Goal: Navigation & Orientation: Find specific page/section

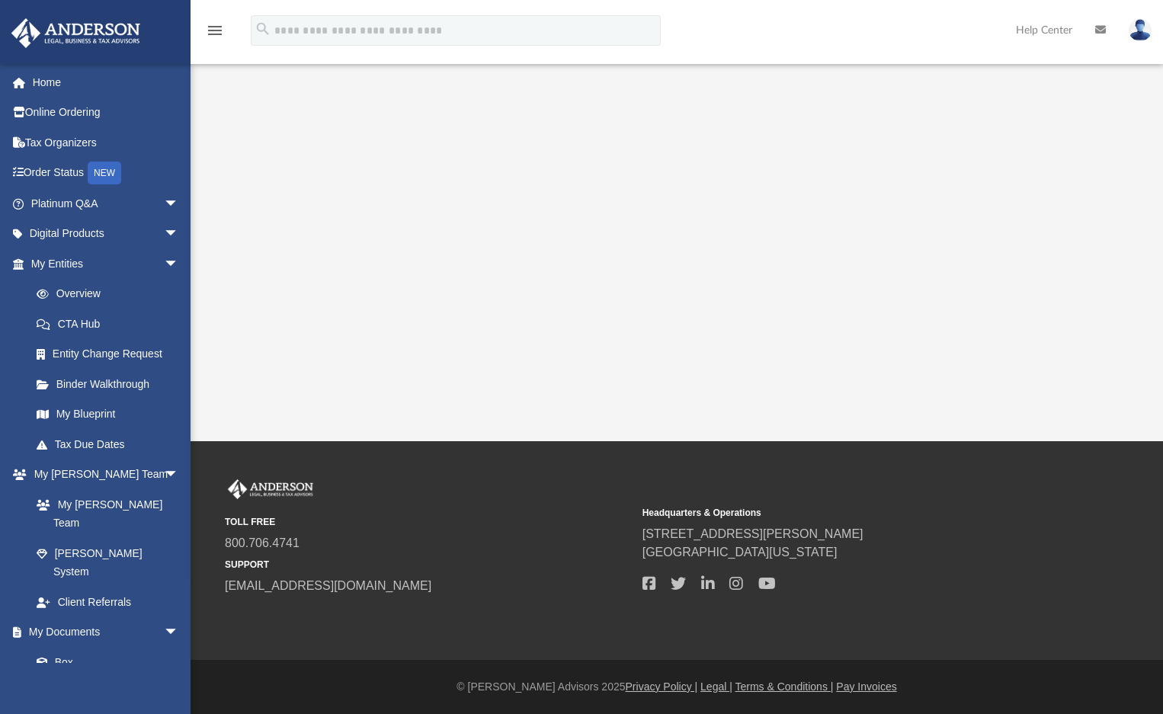
click at [1144, 18] on link at bounding box center [1141, 29] width 46 height 67
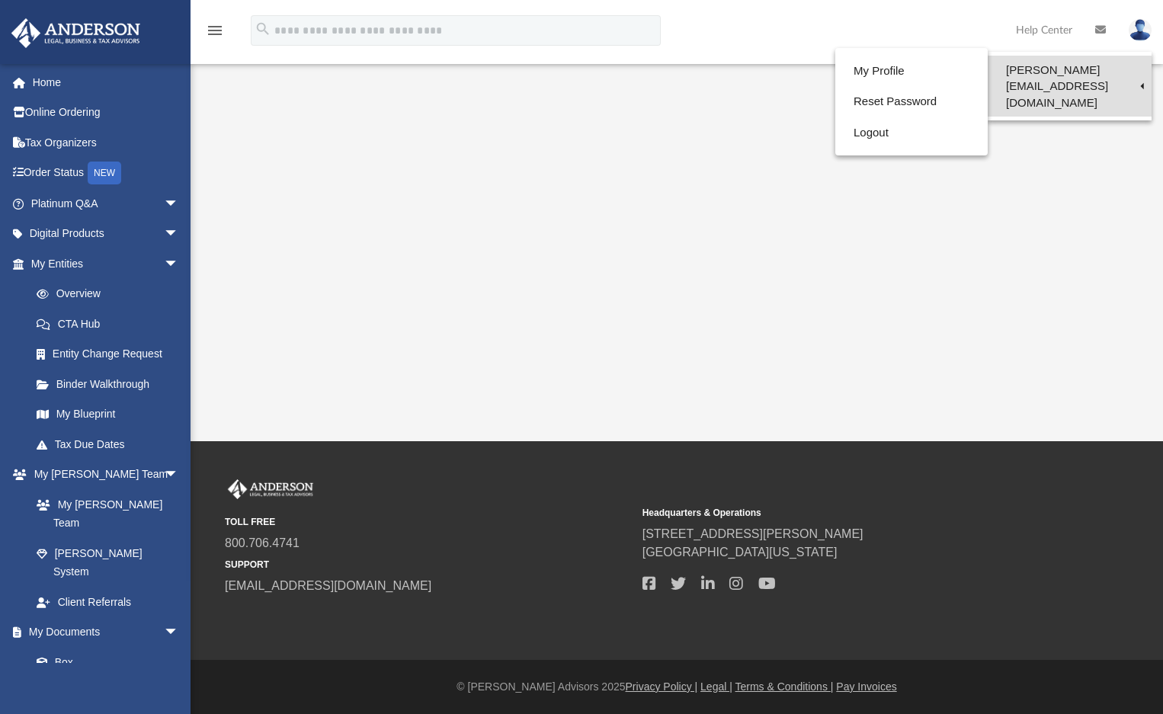
click at [1106, 64] on link "[PERSON_NAME][EMAIL_ADDRESS][DOMAIN_NAME]" at bounding box center [1070, 86] width 164 height 61
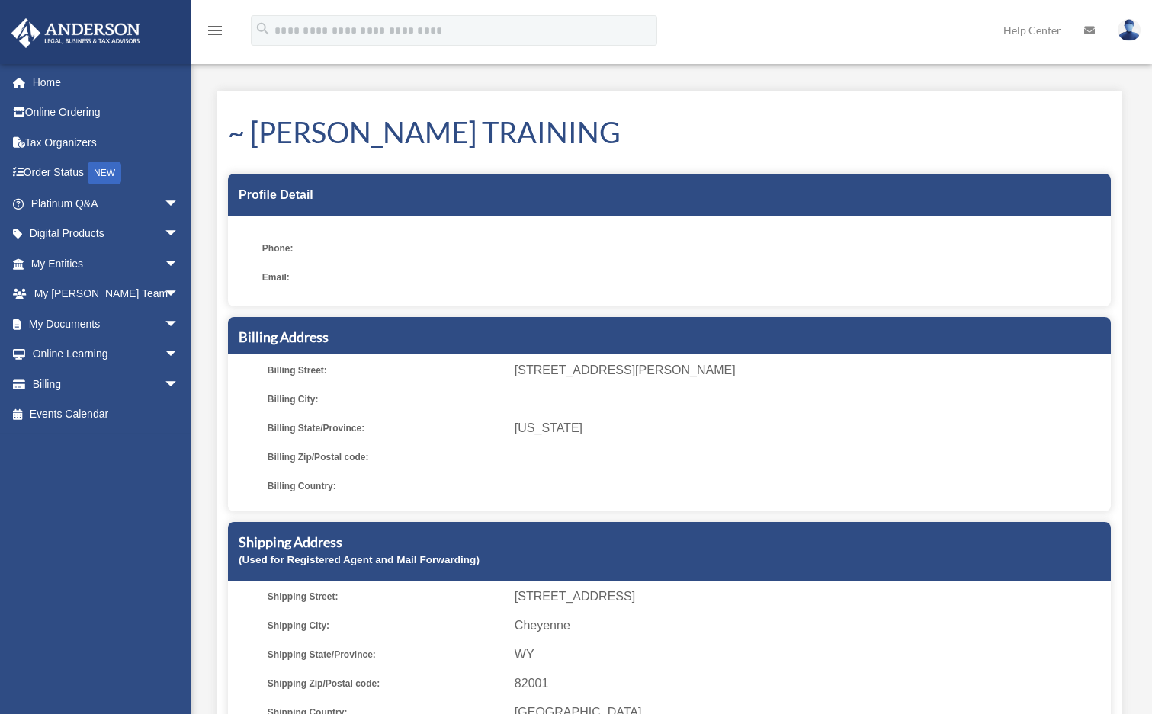
click at [1128, 27] on img at bounding box center [1129, 30] width 23 height 22
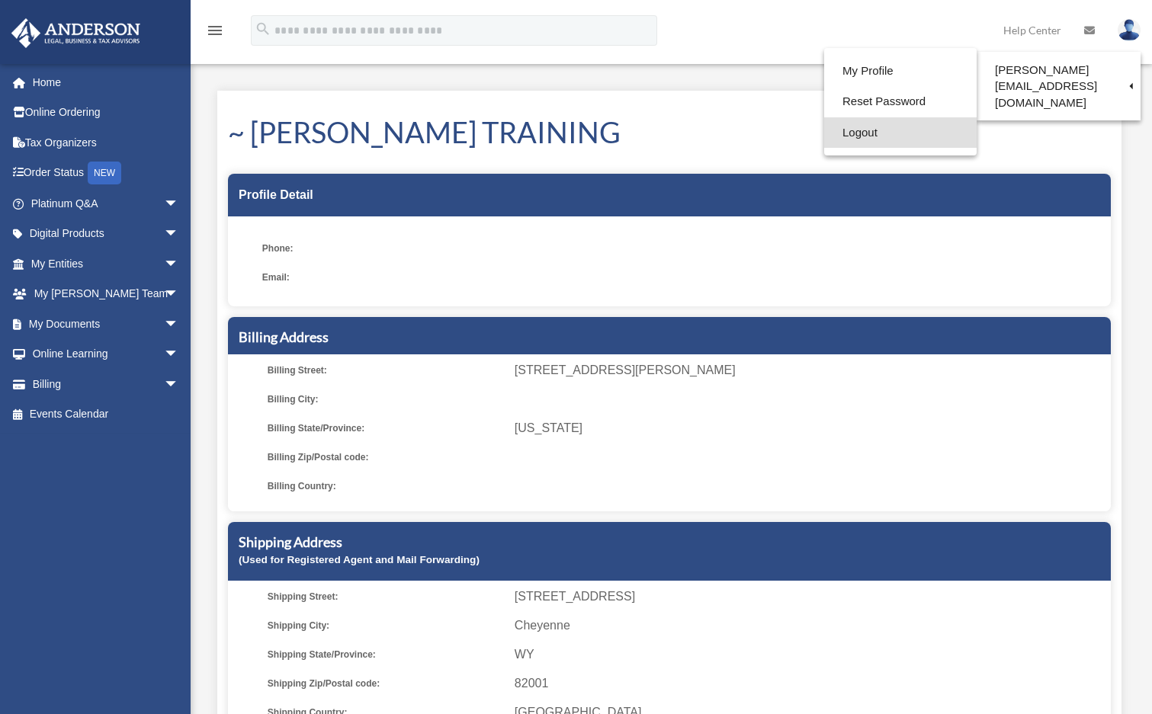
click at [824, 132] on link "Logout" at bounding box center [900, 132] width 152 height 31
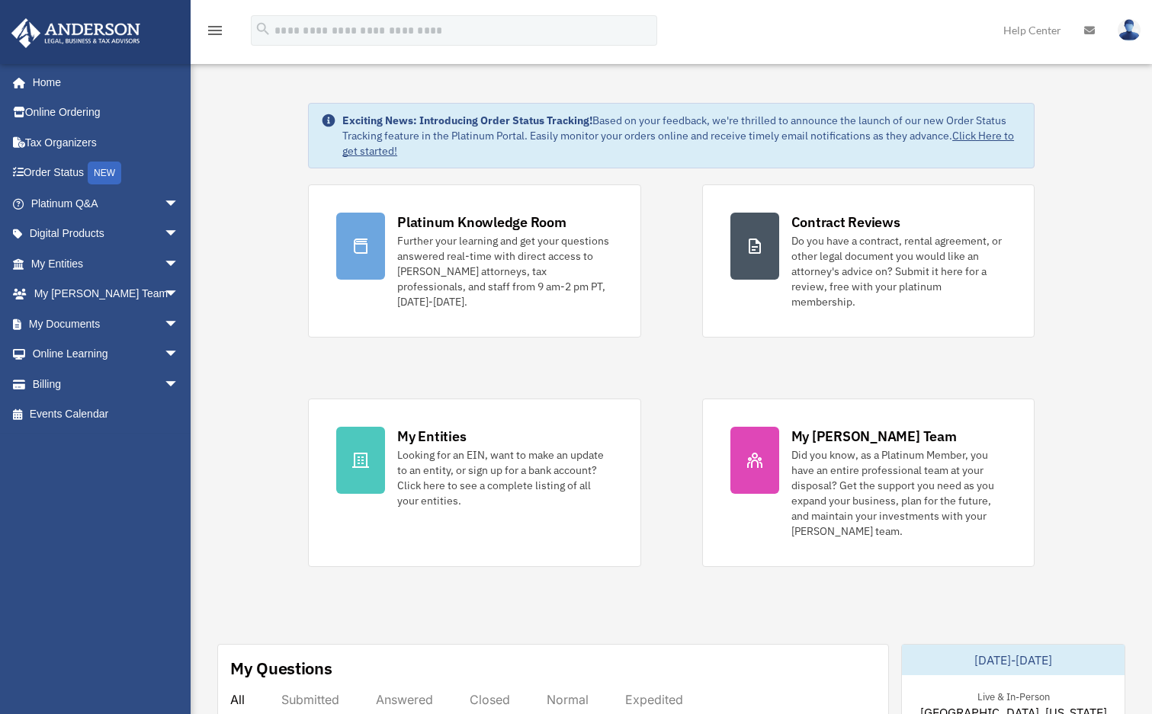
click at [1132, 28] on img at bounding box center [1129, 30] width 23 height 22
click at [1130, 30] on img at bounding box center [1129, 30] width 23 height 22
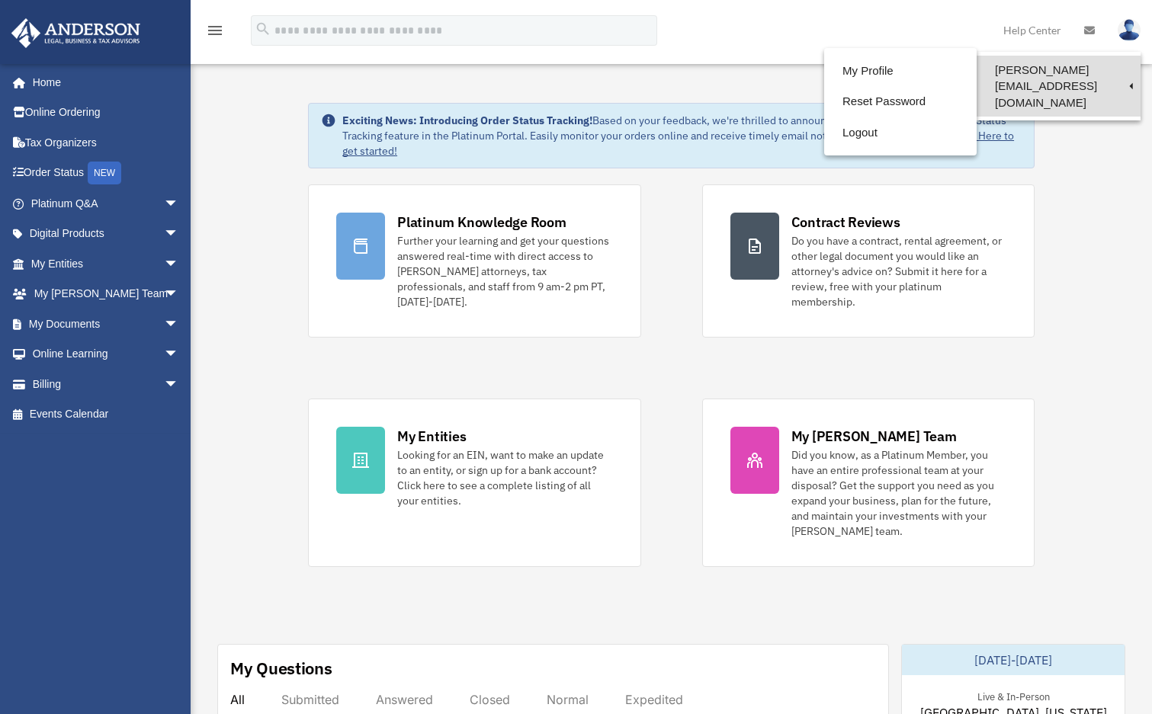
click at [1029, 63] on link "[PERSON_NAME][EMAIL_ADDRESS][DOMAIN_NAME]" at bounding box center [1059, 86] width 164 height 61
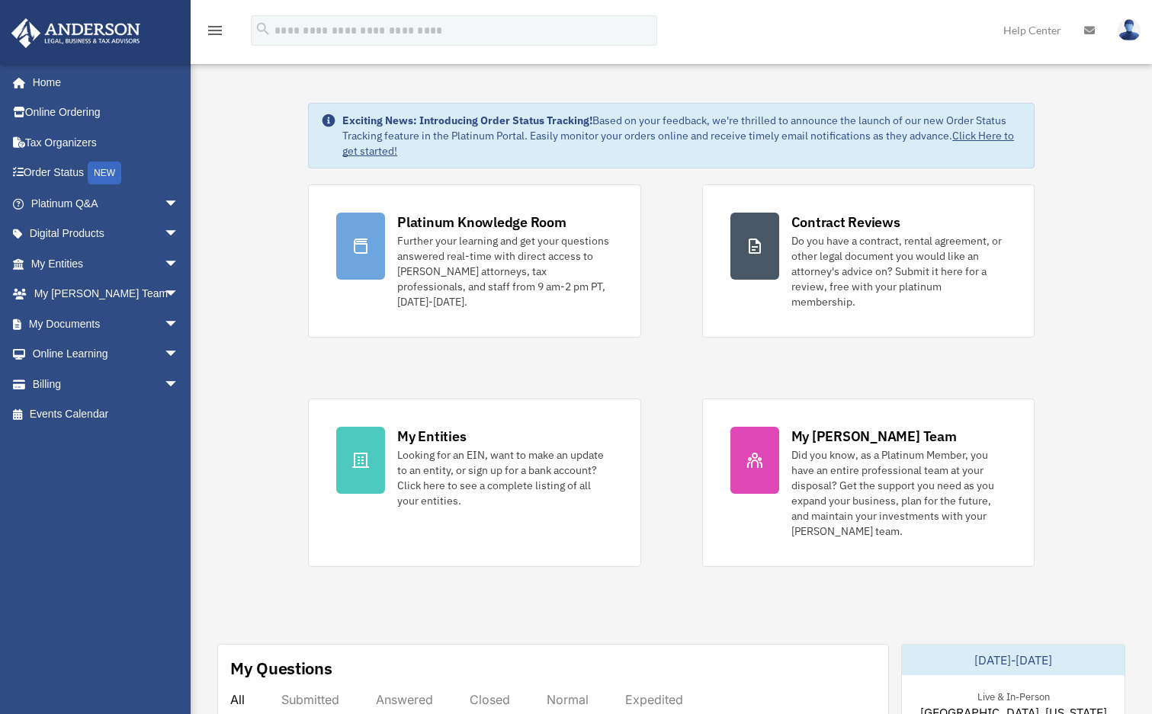
click at [1029, 63] on nav "menu search Site Menu add bob.apples@andersonadvisors.com My Profile Reset Pass…" at bounding box center [576, 32] width 1152 height 64
click at [1128, 25] on img at bounding box center [1129, 30] width 23 height 22
click at [805, 105] on link "Reset Password" at bounding box center [881, 101] width 152 height 31
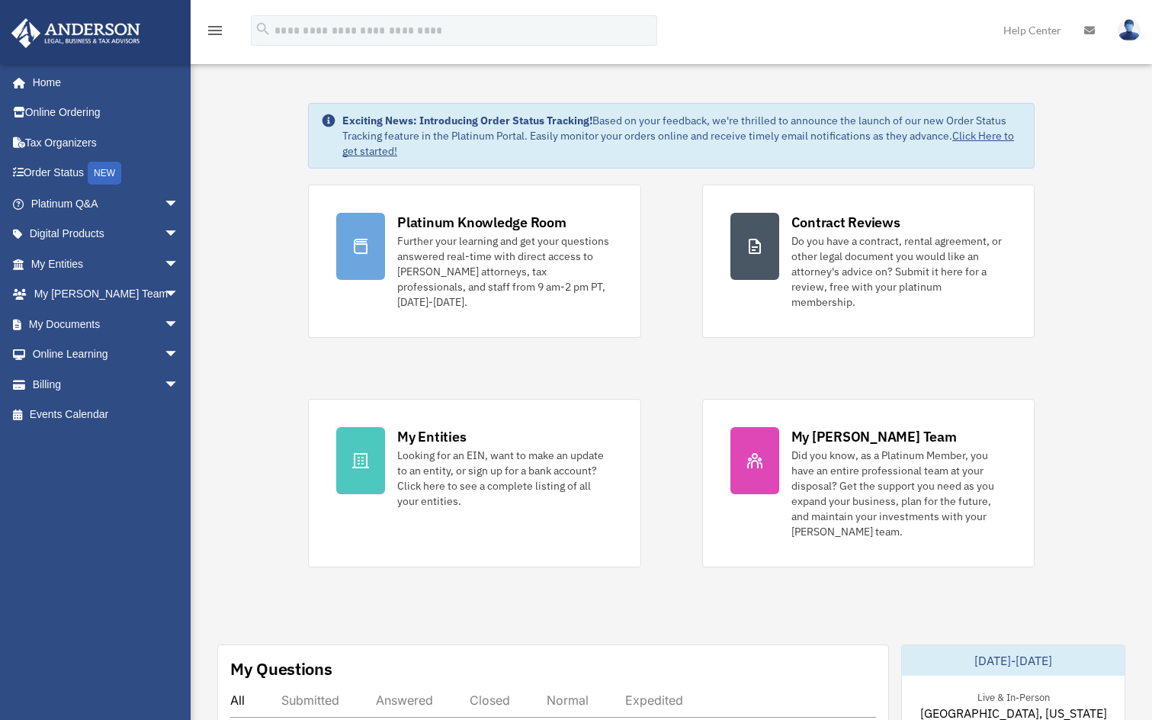
click at [1125, 29] on img at bounding box center [1129, 30] width 23 height 22
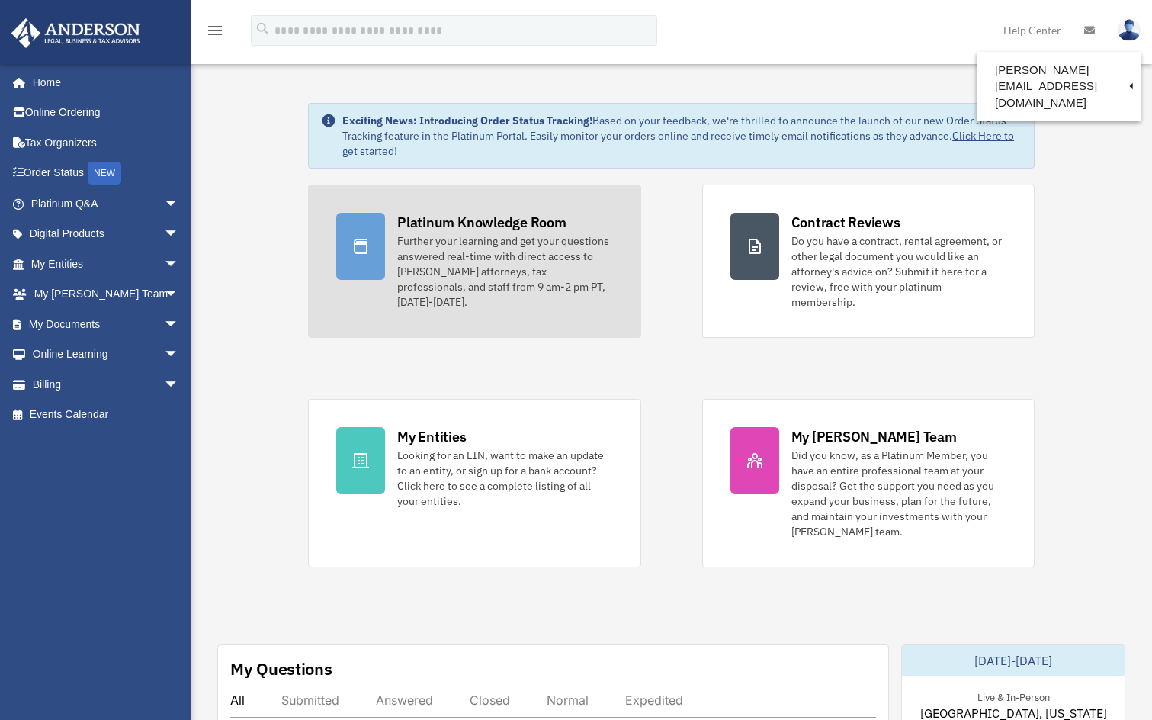
click at [513, 233] on div "Further your learning and get your questions answered real-time with direct acc…" at bounding box center [504, 271] width 215 height 76
